Goal: Entertainment & Leisure: Consume media (video, audio)

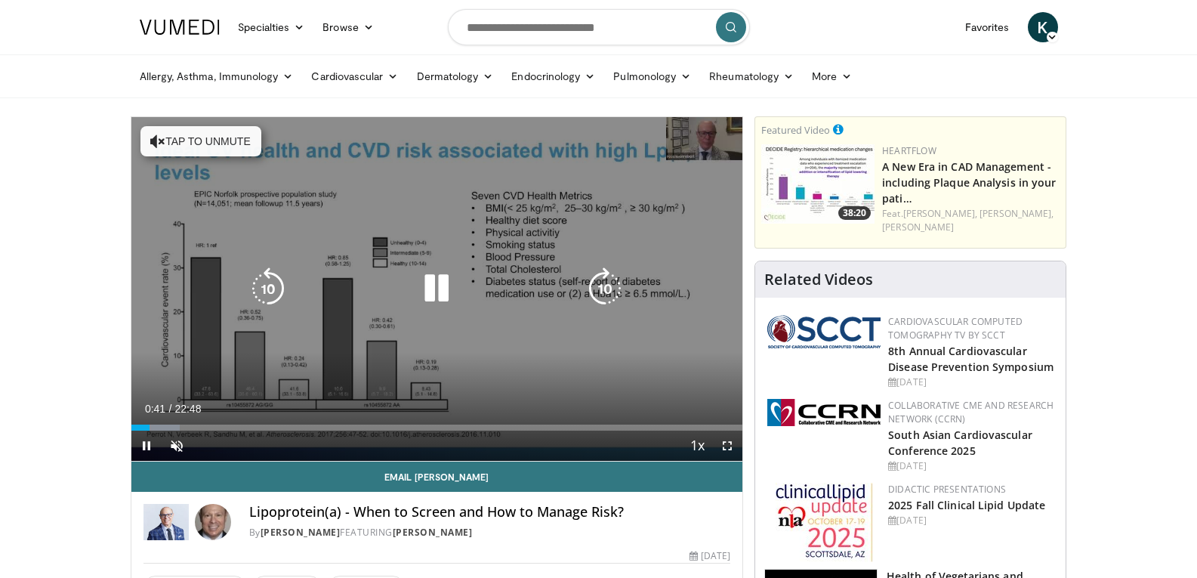
click at [189, 147] on button "Tap to unmute" at bounding box center [200, 141] width 121 height 30
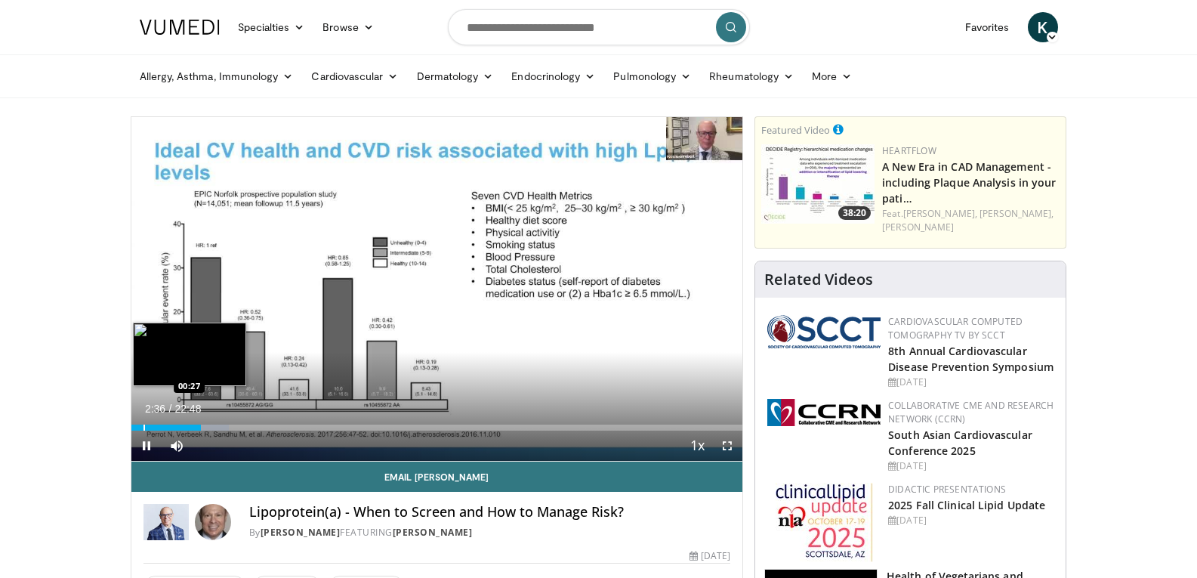
click at [144, 424] on div "Progress Bar" at bounding box center [145, 427] width 2 height 6
click at [138, 427] on div "Progress Bar" at bounding box center [139, 427] width 2 height 6
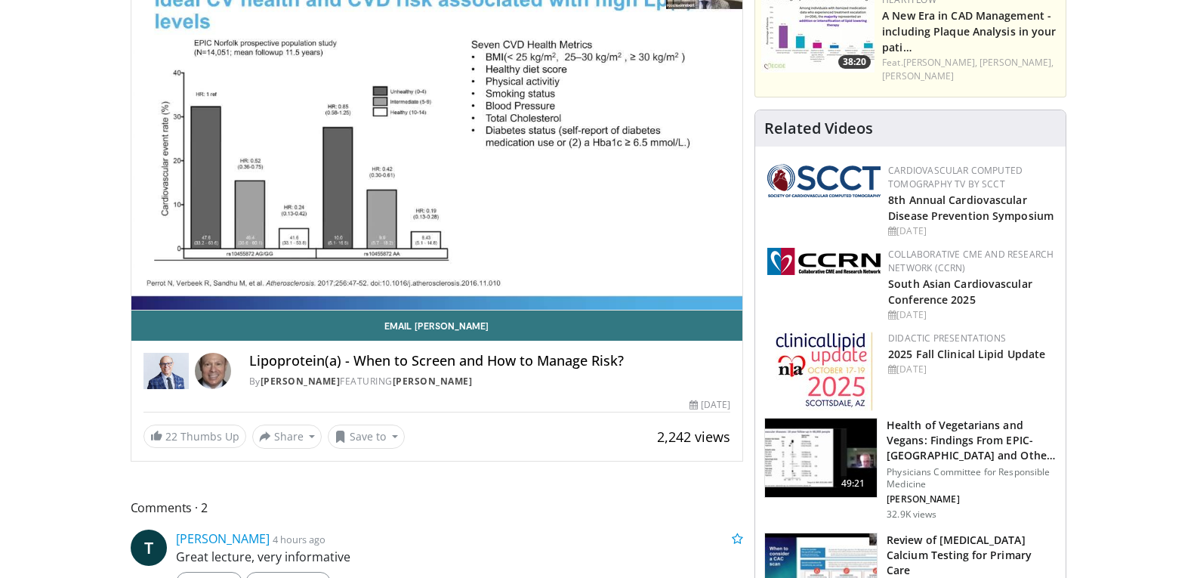
scroll to position [76, 0]
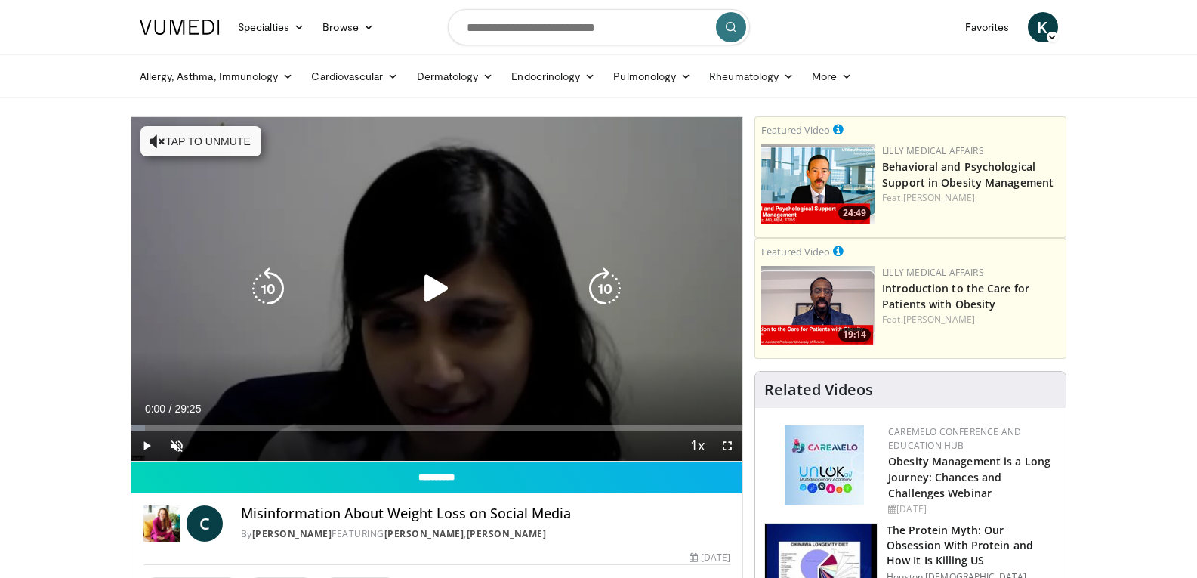
click at [429, 287] on icon "Video Player" at bounding box center [436, 288] width 42 height 42
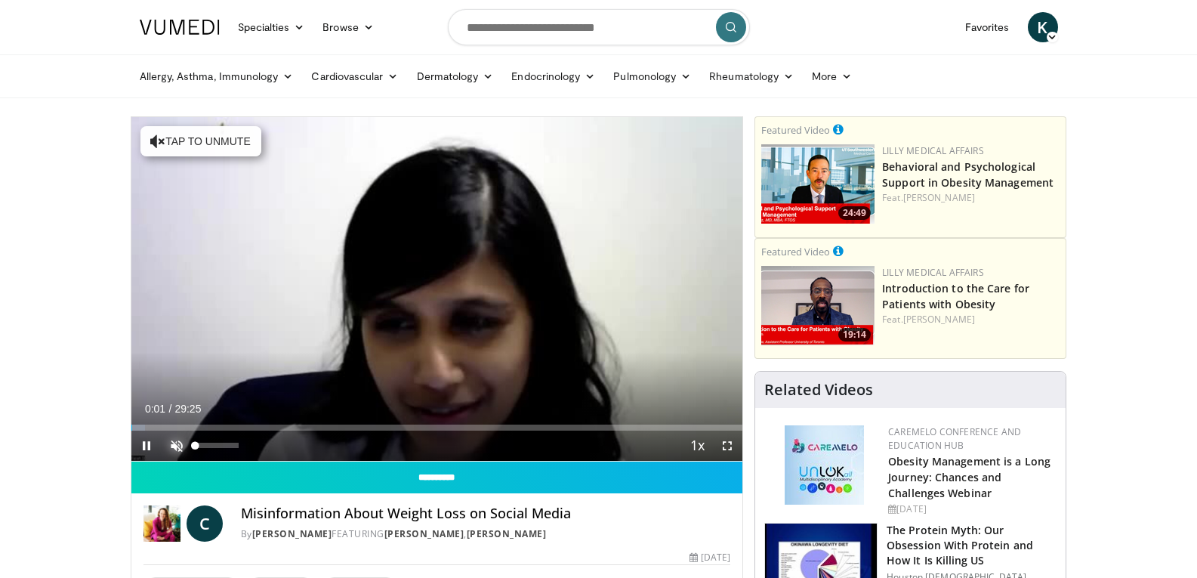
click at [174, 446] on span "Video Player" at bounding box center [177, 446] width 30 height 30
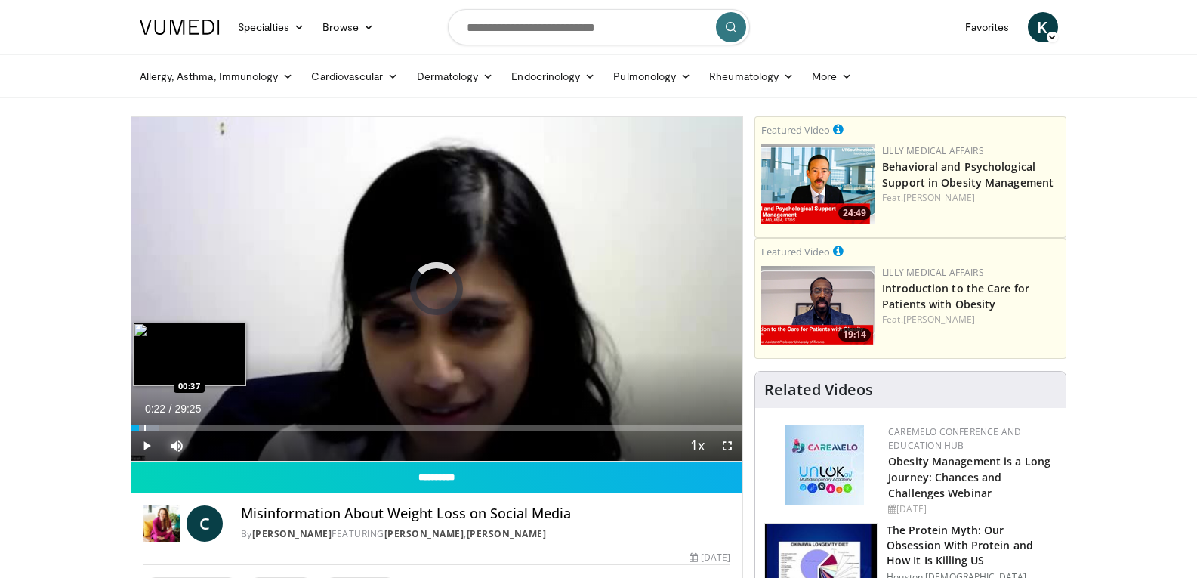
click at [144, 425] on div "Progress Bar" at bounding box center [145, 427] width 2 height 6
click at [150, 427] on div "Progress Bar" at bounding box center [151, 427] width 2 height 6
click at [159, 429] on div "Progress Bar" at bounding box center [160, 427] width 2 height 6
click at [176, 421] on div "Loaded : 9.04% 02:08 02:10" at bounding box center [437, 423] width 612 height 14
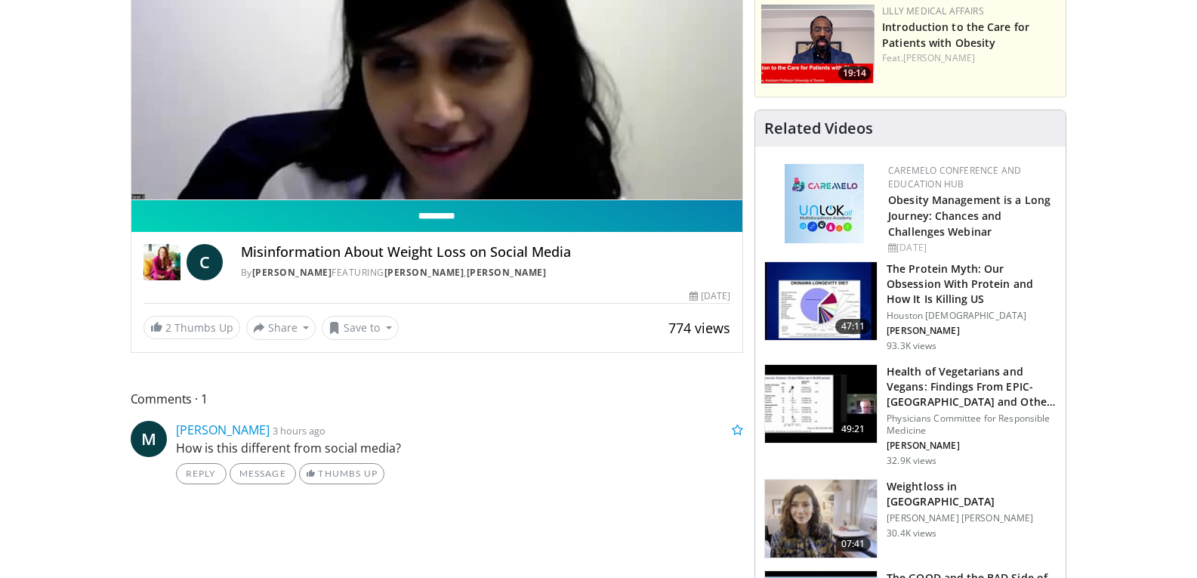
scroll to position [227, 0]
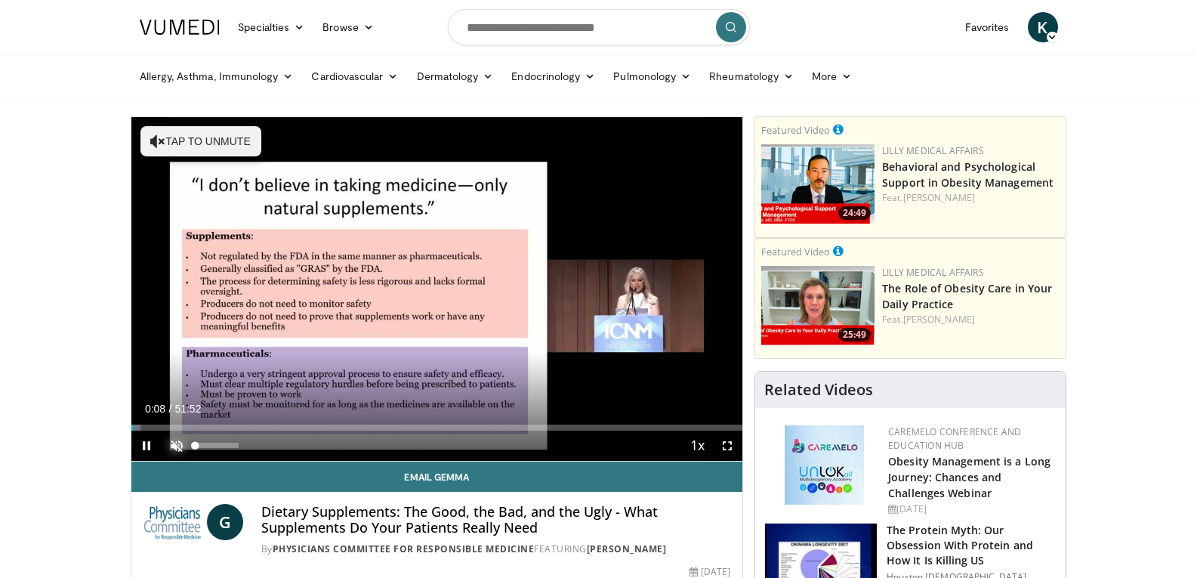
click at [180, 443] on span "Video Player" at bounding box center [177, 446] width 30 height 30
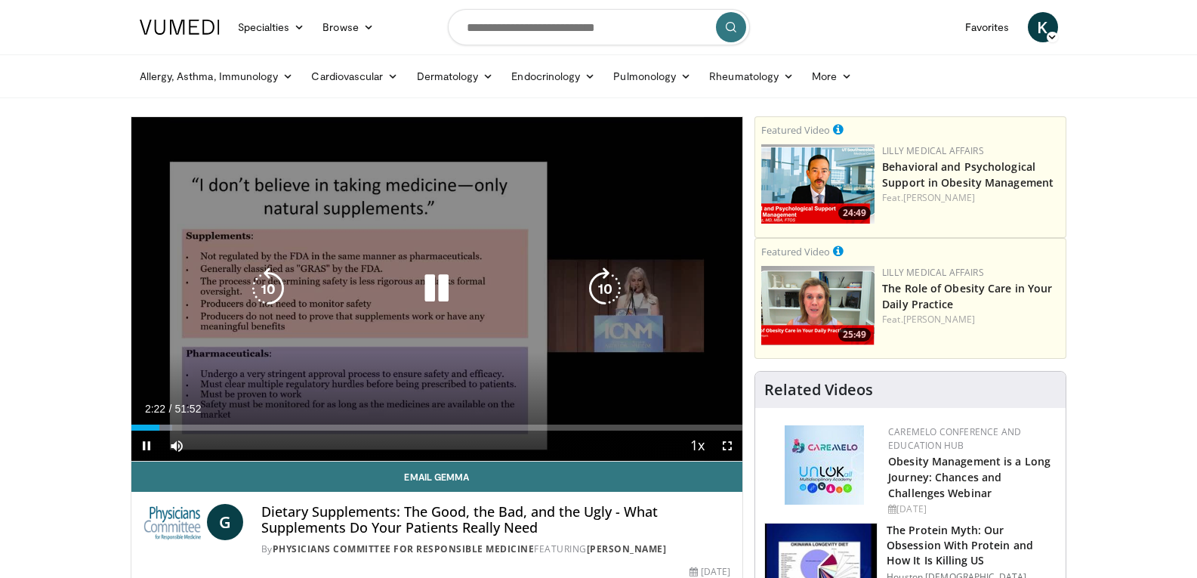
click at [431, 289] on icon "Video Player" at bounding box center [436, 288] width 42 height 42
click at [444, 295] on icon "Video Player" at bounding box center [436, 288] width 42 height 42
